Goal: Entertainment & Leisure: Consume media (video, audio)

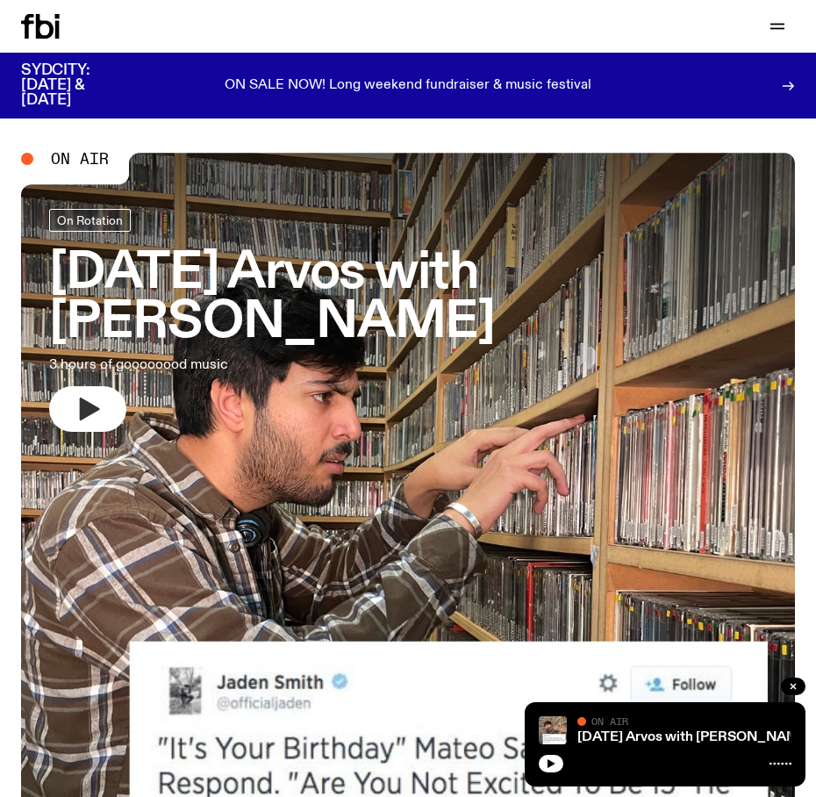
click at [90, 395] on button "button" at bounding box center [87, 409] width 77 height 46
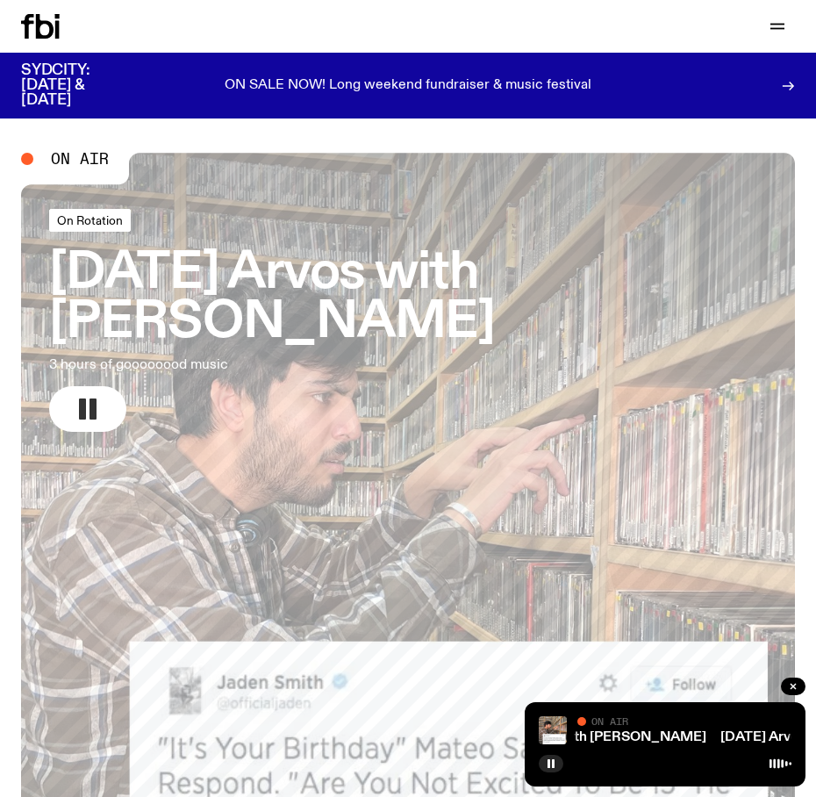
click at [92, 216] on span "On Rotation" at bounding box center [90, 219] width 66 height 13
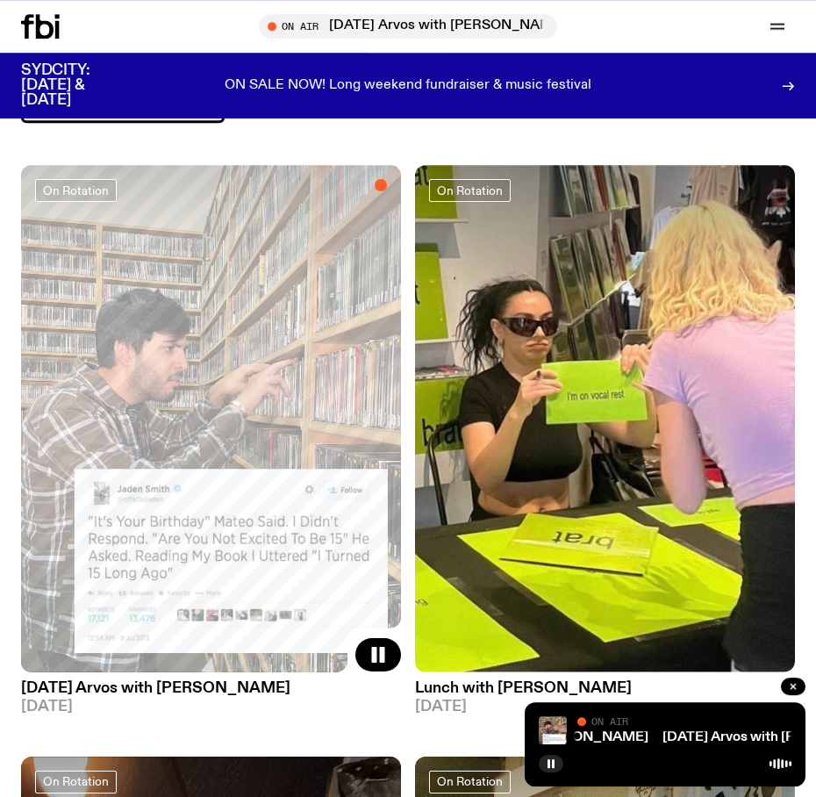
scroll to position [200, 0]
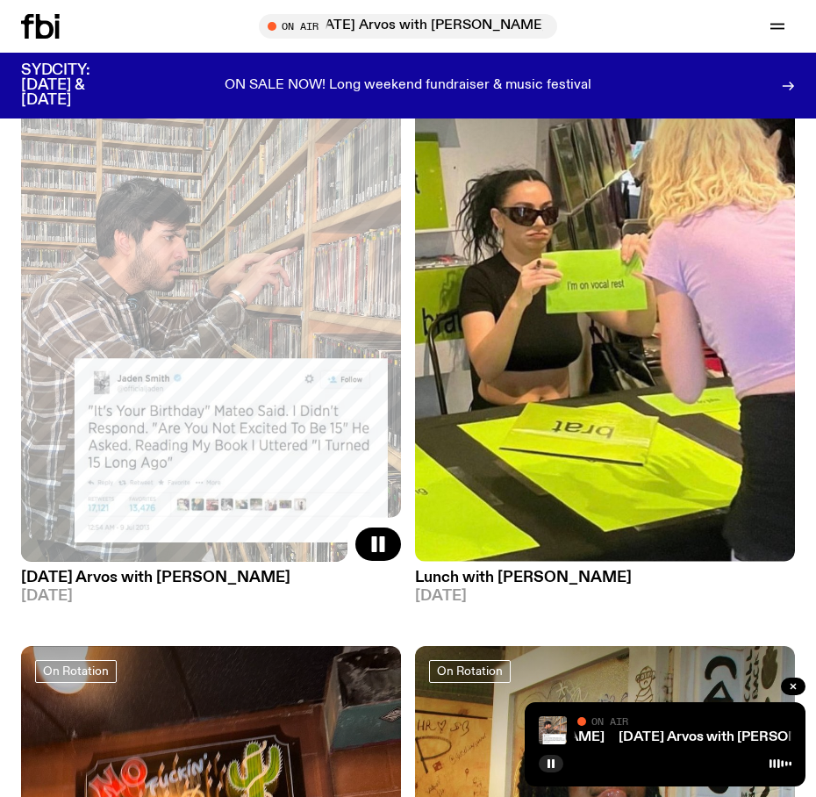
click at [235, 571] on h3 "[DATE] Arvos with [PERSON_NAME]" at bounding box center [211, 578] width 380 height 15
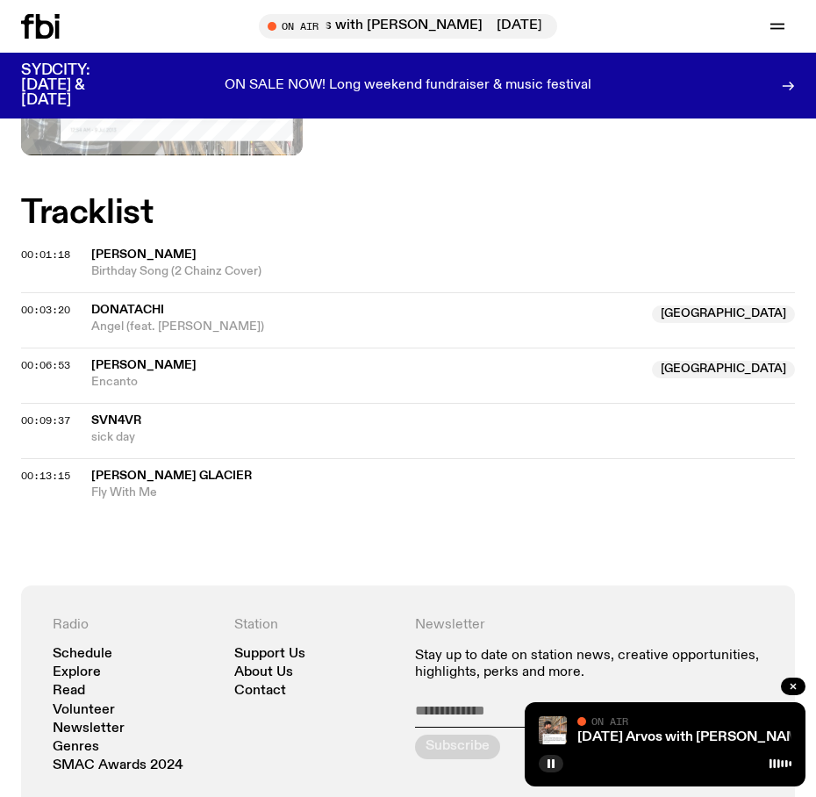
scroll to position [700, 0]
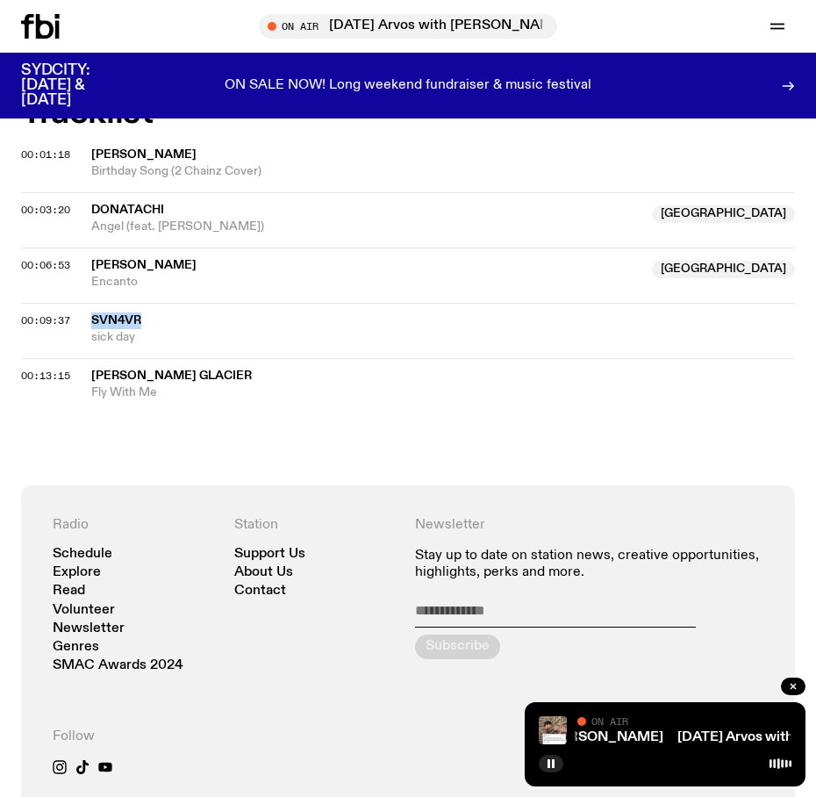
drag, startPoint x: 86, startPoint y: 320, endPoint x: 158, endPoint y: 320, distance: 72.0
click at [158, 320] on div "00:09:37 svn4vr sick day" at bounding box center [408, 330] width 774 height 55
click at [128, 320] on span "svn4vr" at bounding box center [116, 320] width 50 height 12
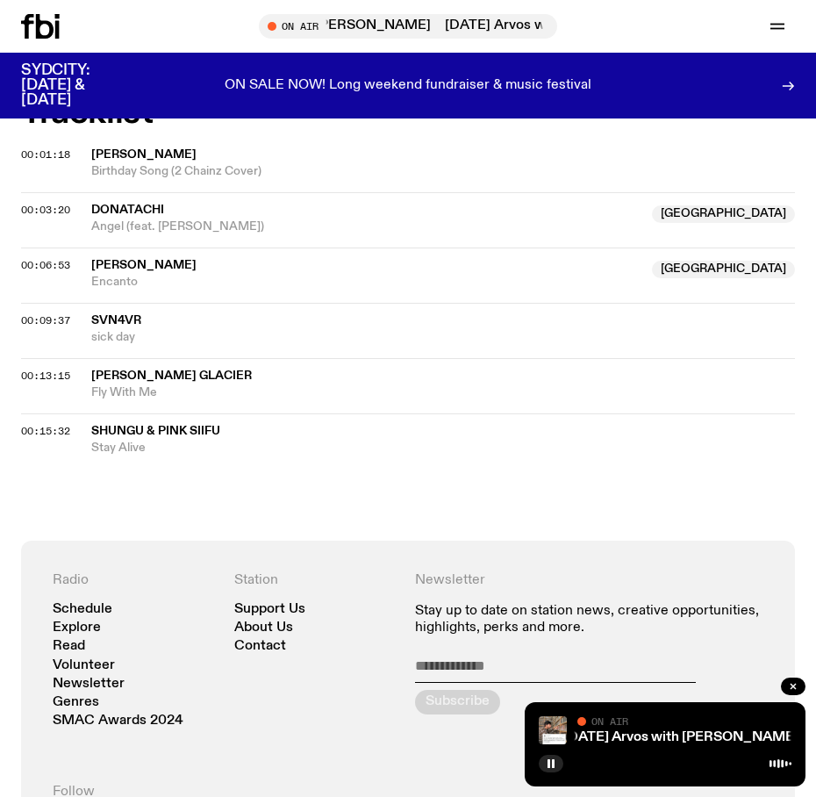
click at [146, 372] on span "[PERSON_NAME] Glacier" at bounding box center [171, 376] width 161 height 12
click at [550, 762] on icon "button" at bounding box center [551, 763] width 11 height 11
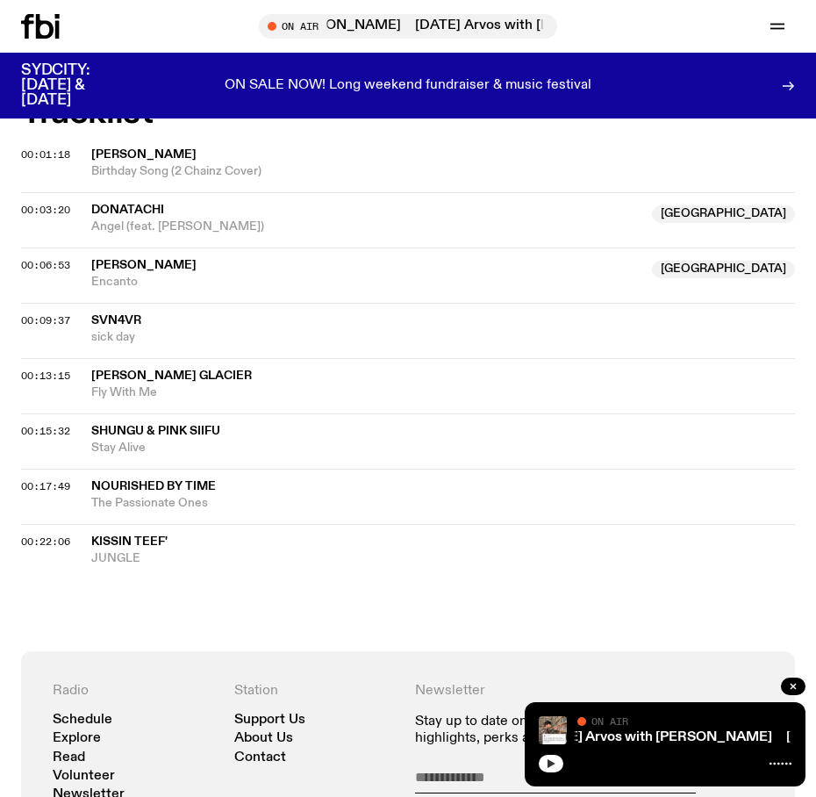
click at [546, 772] on button "button" at bounding box center [551, 764] width 25 height 18
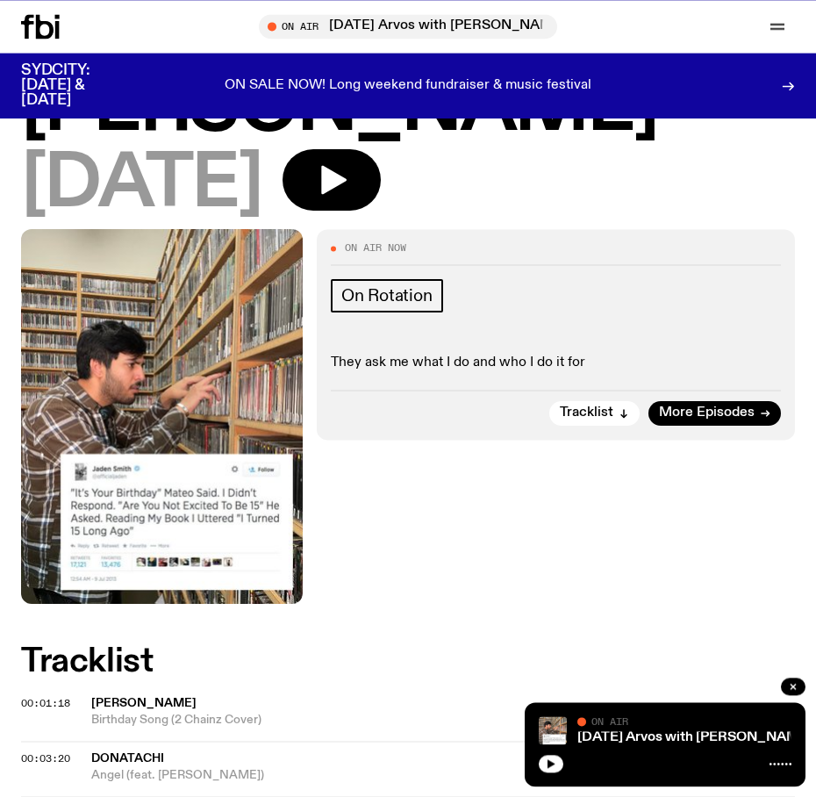
scroll to position [200, 0]
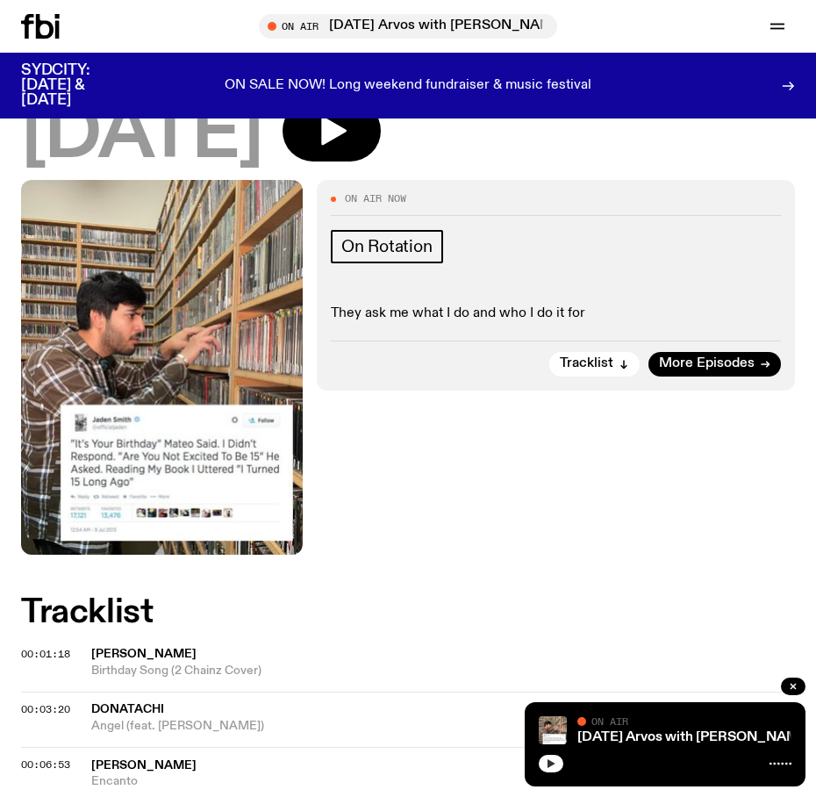
click at [553, 766] on icon "button" at bounding box center [551, 763] width 11 height 11
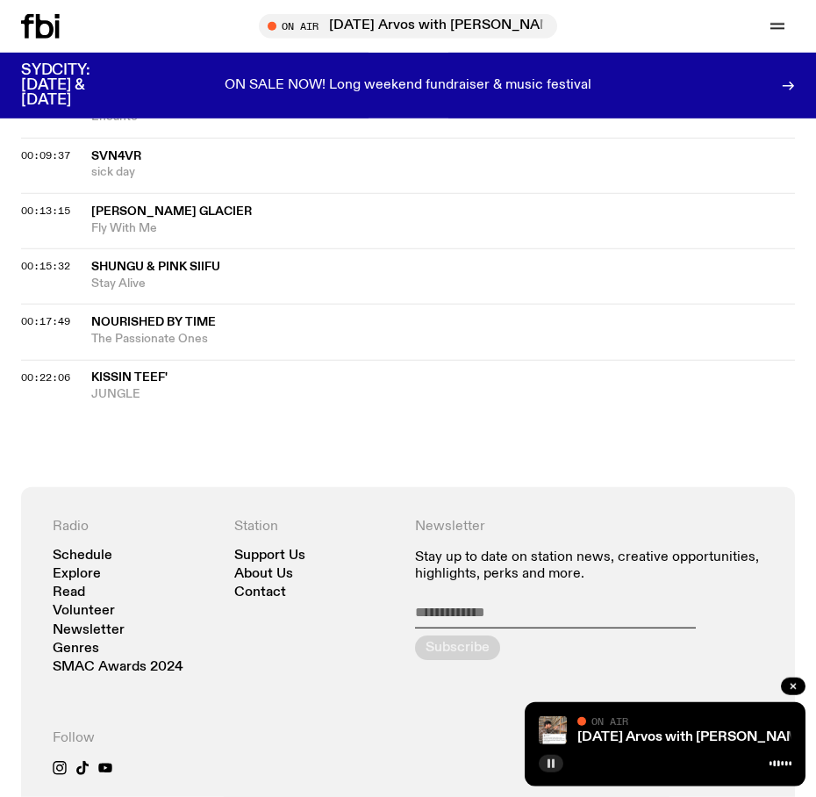
scroll to position [901, 0]
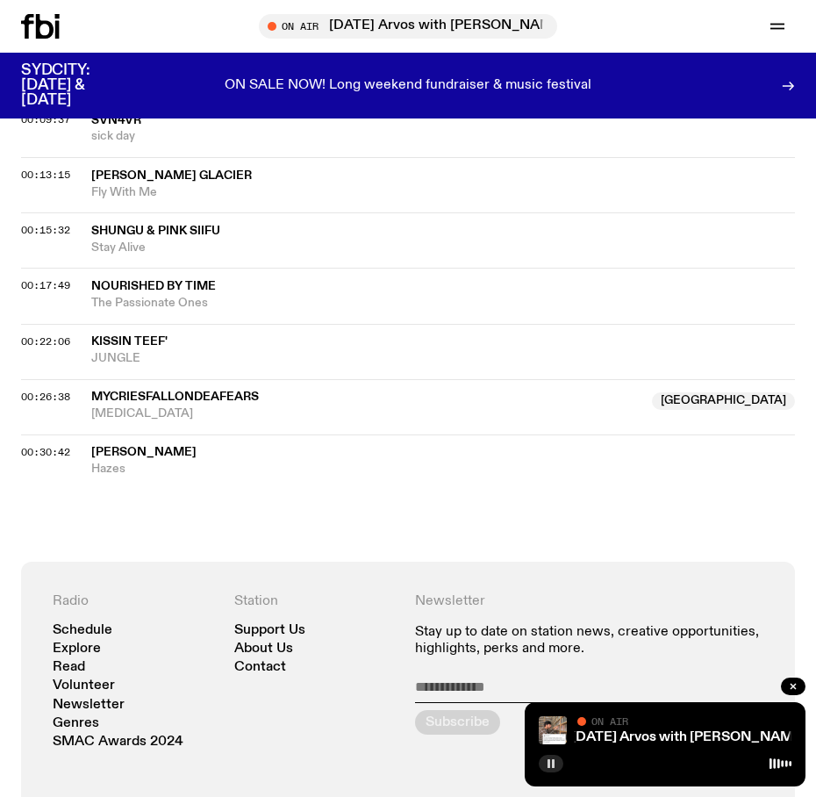
click at [551, 766] on icon "button" at bounding box center [551, 763] width 11 height 11
